Goal: Task Accomplishment & Management: Manage account settings

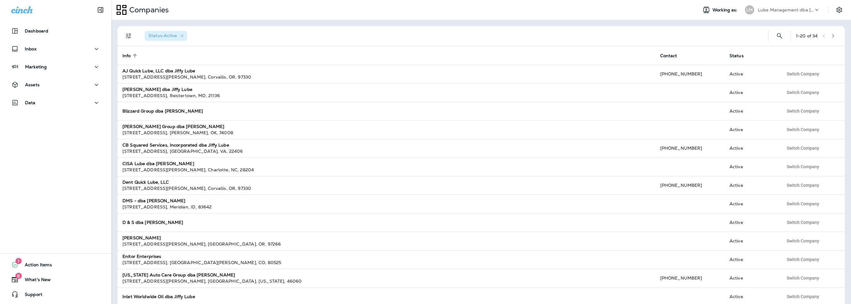
click at [771, 12] on p "Lube Management dba [PERSON_NAME]" at bounding box center [786, 9] width 56 height 5
type input "***"
click at [768, 47] on div "SG SRE Group" at bounding box center [762, 49] width 41 height 14
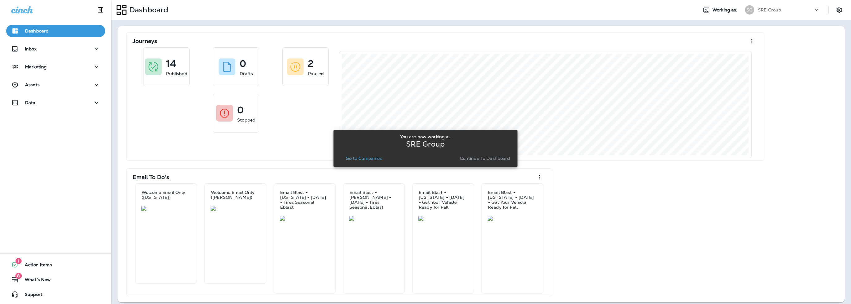
click at [369, 159] on p "Go to Companies" at bounding box center [364, 158] width 36 height 5
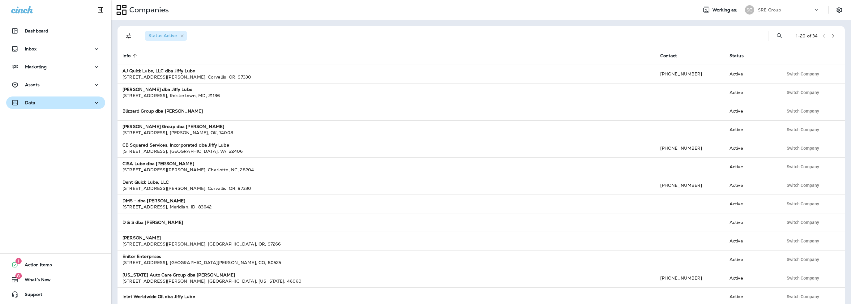
click at [52, 104] on div "Data" at bounding box center [55, 103] width 89 height 8
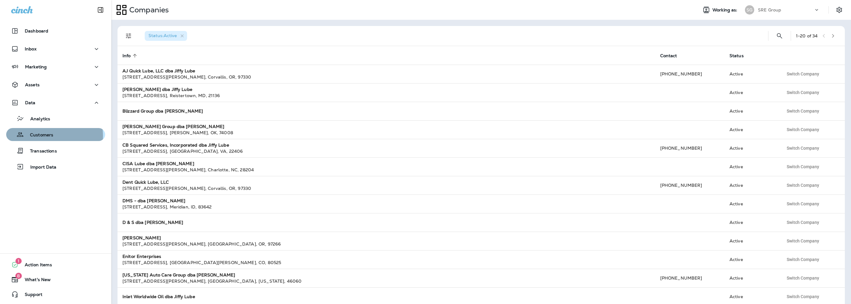
click at [45, 136] on p "Customers" at bounding box center [38, 135] width 29 height 6
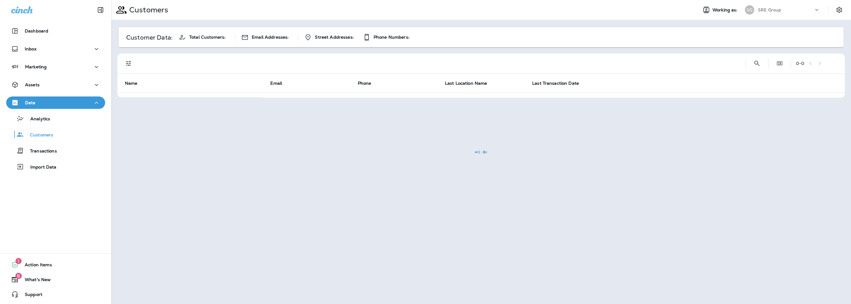
click at [757, 62] on div at bounding box center [481, 152] width 739 height 303
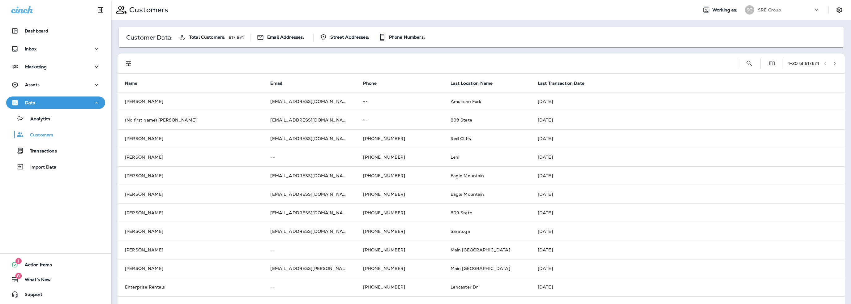
click at [757, 62] on div "1 - 20 of 617674" at bounding box center [483, 64] width 720 height 20
click at [746, 63] on icon "Search Customers" at bounding box center [749, 63] width 7 height 7
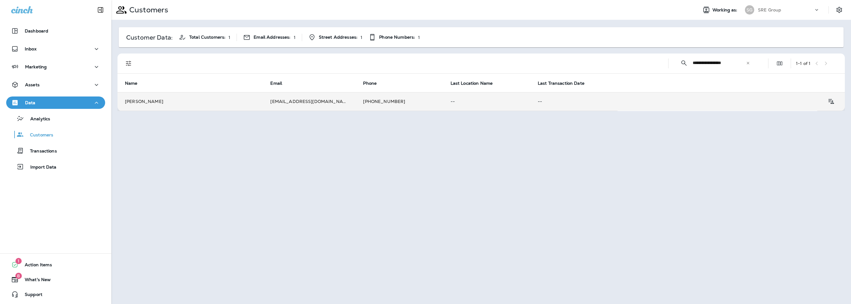
type input "**********"
click at [288, 100] on td "[EMAIL_ADDRESS][DOMAIN_NAME]" at bounding box center [309, 101] width 93 height 19
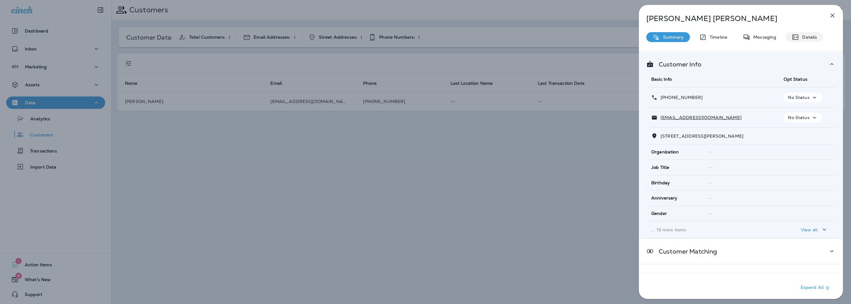
click at [816, 35] on p "Details" at bounding box center [808, 37] width 18 height 5
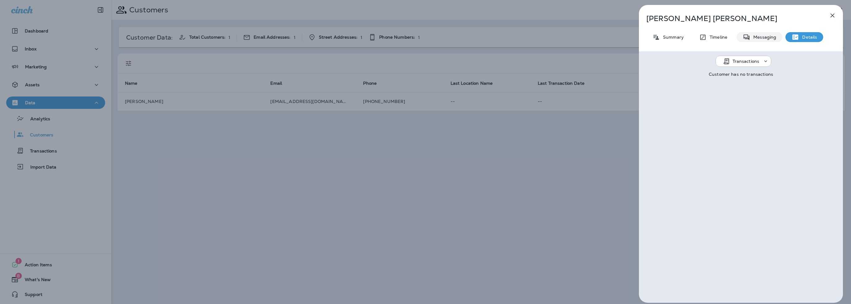
click at [760, 40] on p "Messaging" at bounding box center [764, 37] width 26 height 5
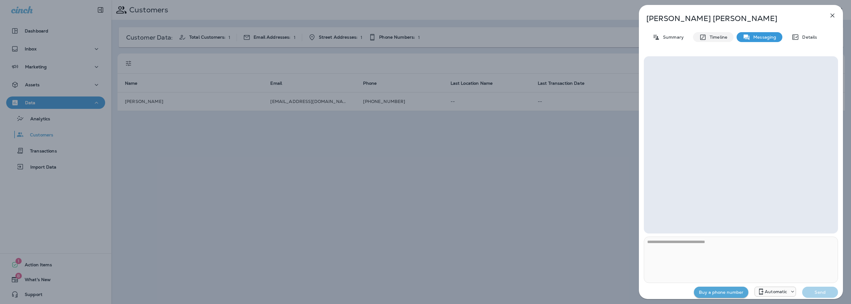
click at [719, 37] on p "Timeline" at bounding box center [717, 37] width 21 height 5
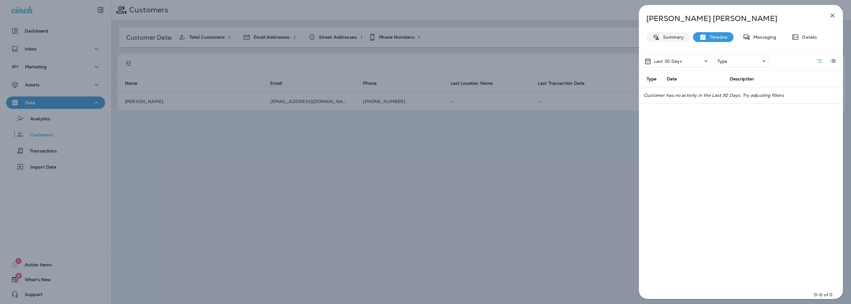
click at [672, 36] on p "Summary" at bounding box center [672, 37] width 24 height 5
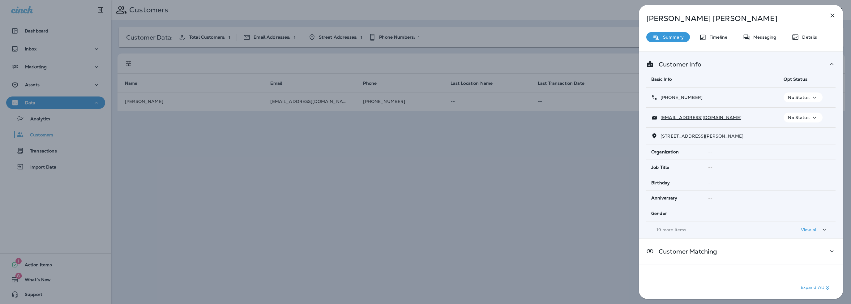
scroll to position [20, 0]
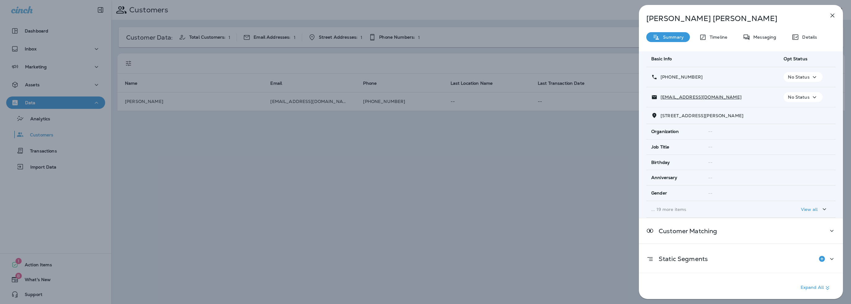
click at [683, 210] on p "... 19 more items" at bounding box center [713, 209] width 123 height 5
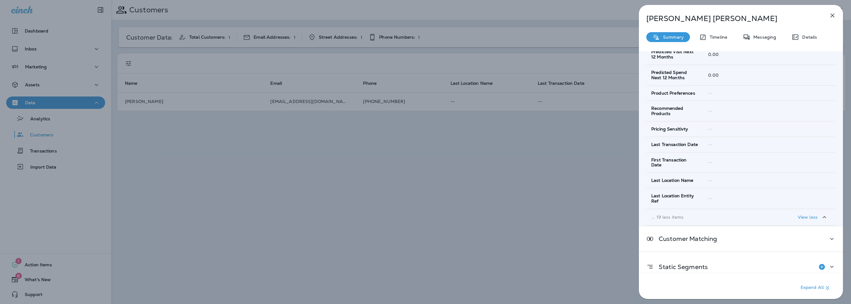
scroll to position [359, 0]
click at [832, 234] on icon at bounding box center [832, 238] width 7 height 8
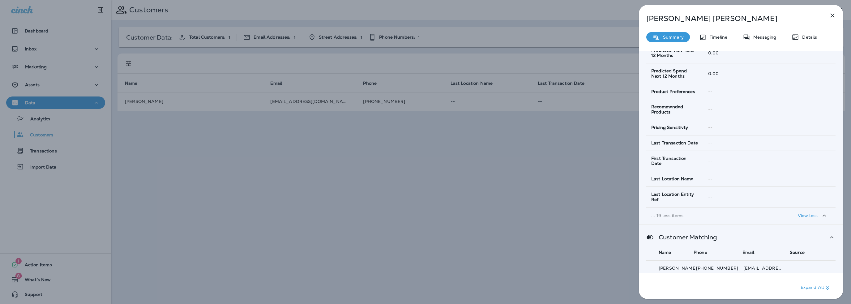
scroll to position [386, 0]
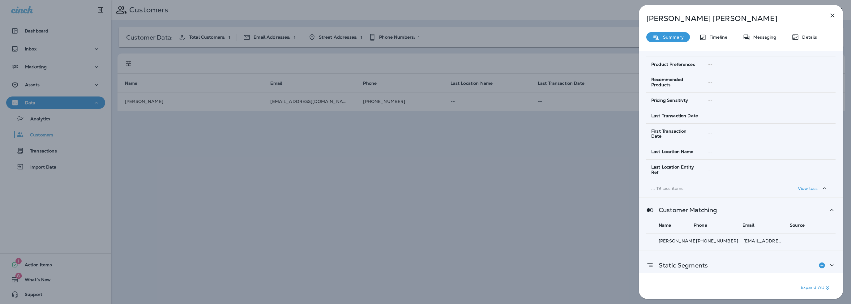
click at [829, 261] on icon at bounding box center [832, 265] width 7 height 8
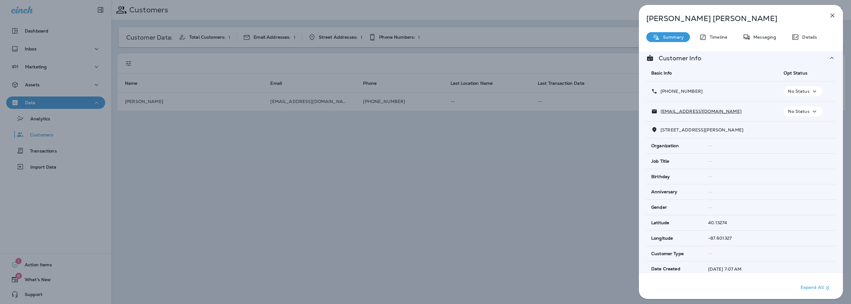
scroll to position [0, 0]
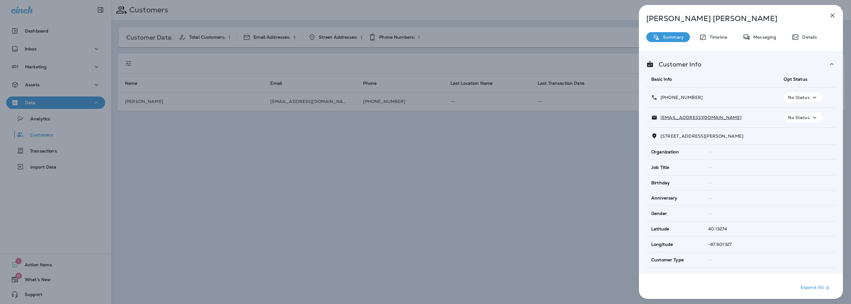
click at [792, 100] on p "No Status" at bounding box center [798, 97] width 21 height 5
click at [797, 113] on p "Opt out" at bounding box center [799, 112] width 17 height 5
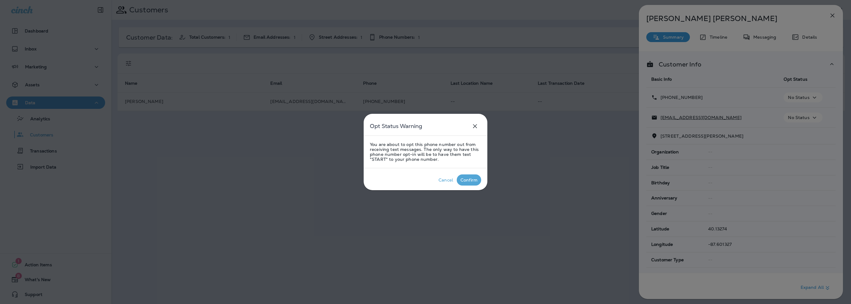
click at [468, 183] on p "Confirm" at bounding box center [468, 179] width 19 height 7
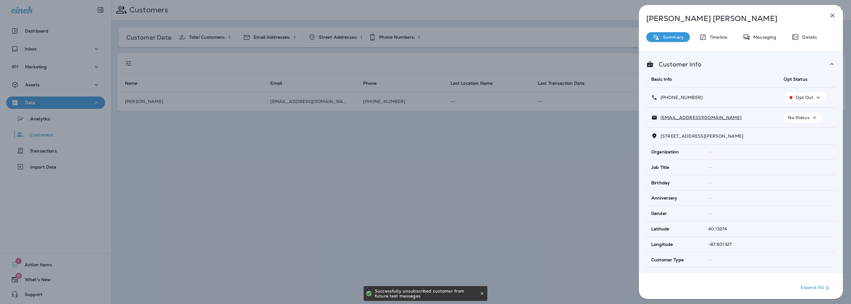
click at [795, 117] on p "No Status" at bounding box center [798, 117] width 21 height 5
click at [799, 132] on p "Unsubscribe" at bounding box center [804, 132] width 27 height 5
